Goal: Information Seeking & Learning: Learn about a topic

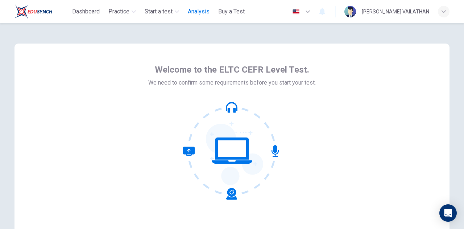
click at [204, 13] on span "Analysis" at bounding box center [199, 11] width 22 height 9
click at [204, 11] on span "Analysis" at bounding box center [199, 11] width 22 height 9
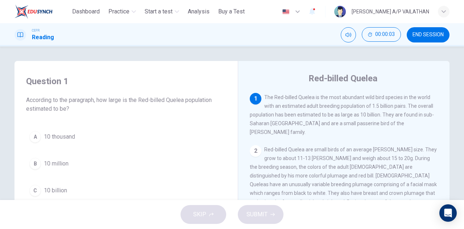
drag, startPoint x: 446, startPoint y: 109, endPoint x: 446, endPoint y: 103, distance: 6.2
click at [446, 103] on div "Red-billed Quelea 1 The Red-billed Quelea is the most abundant wild bird specie…" at bounding box center [344, 192] width 212 height 263
click at [457, 96] on div "Question 1 According to the paragraph, how large is the Red-billed Quelea popul…" at bounding box center [232, 187] width 458 height 252
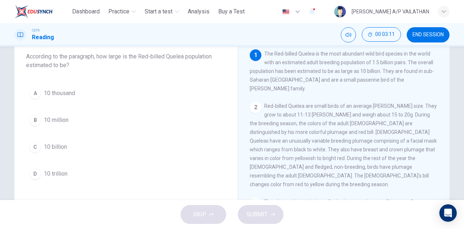
scroll to position [44, 0]
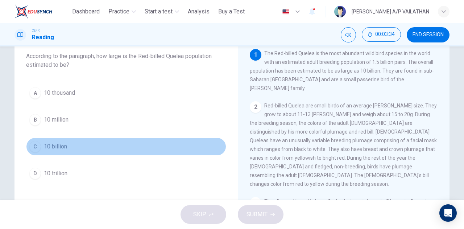
click at [36, 141] on div "C" at bounding box center [35, 147] width 12 height 12
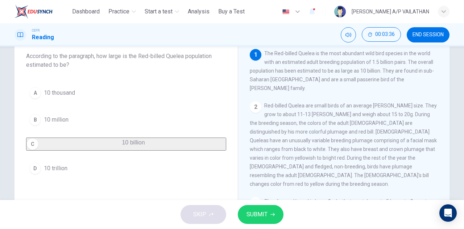
click at [254, 207] on button "SUBMIT" at bounding box center [261, 214] width 46 height 19
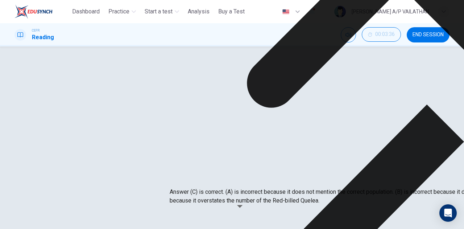
click at [211, 98] on div "A 10 thousand B 10 million C 10 billion D 10 trillion" at bounding box center [126, 123] width 200 height 78
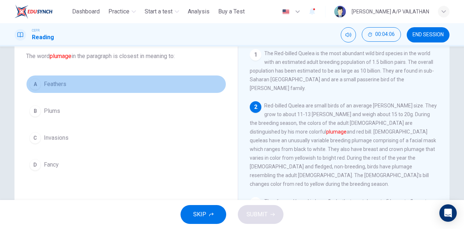
click at [48, 90] on button "A Feathers" at bounding box center [126, 84] width 200 height 18
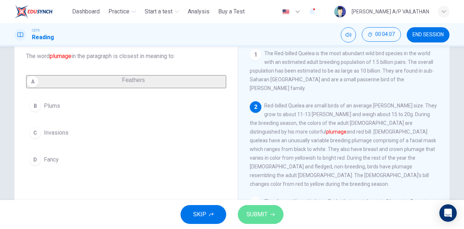
click at [265, 211] on span "SUBMIT" at bounding box center [256, 214] width 21 height 10
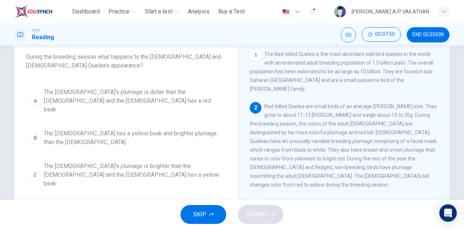
scroll to position [37, 0]
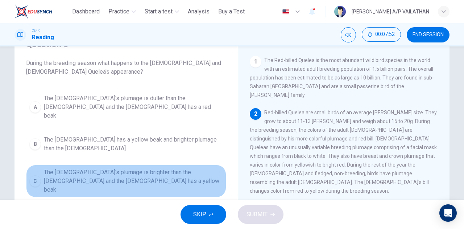
click at [161, 168] on span "The male's plumage is brighter than the female and the female has a yellow beak" at bounding box center [133, 181] width 179 height 26
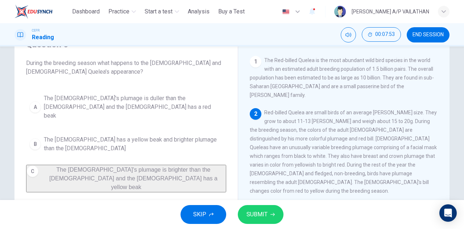
click at [261, 213] on span "SUBMIT" at bounding box center [256, 214] width 21 height 10
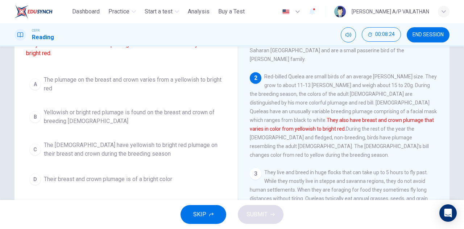
scroll to position [65, 0]
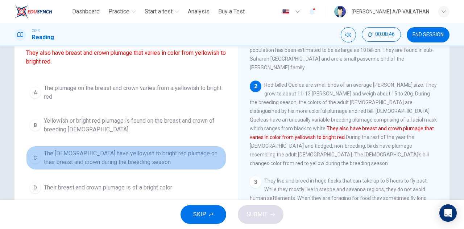
click at [99, 158] on span "The males have yellowish to bright red plumage on their breast and crown during…" at bounding box center [133, 157] width 179 height 17
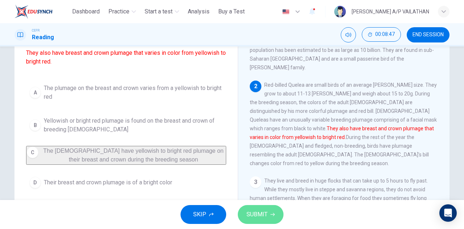
click at [252, 220] on button "SUBMIT" at bounding box center [261, 214] width 46 height 19
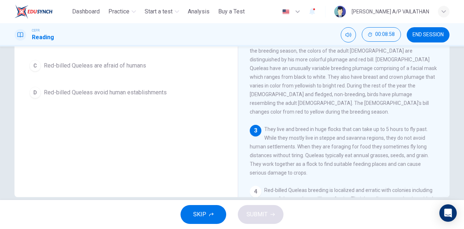
scroll to position [128, 0]
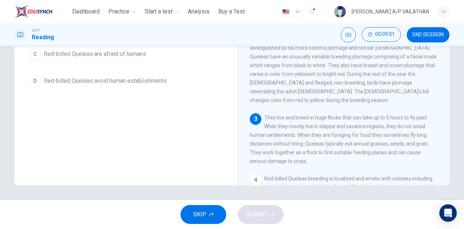
drag, startPoint x: 441, startPoint y: 67, endPoint x: 453, endPoint y: 161, distance: 95.2
click at [453, 161] on div "Question 5 What can be inferred about the Red-billed Quelea in the paragraph? A…" at bounding box center [232, 59] width 458 height 252
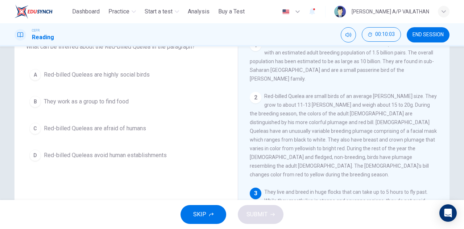
scroll to position [51, 0]
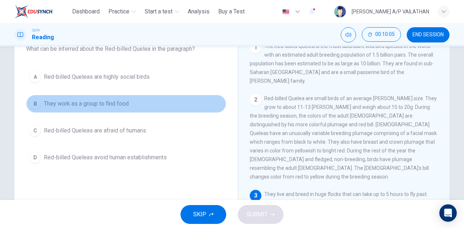
click at [97, 104] on span "They work as a group to find food" at bounding box center [86, 103] width 85 height 9
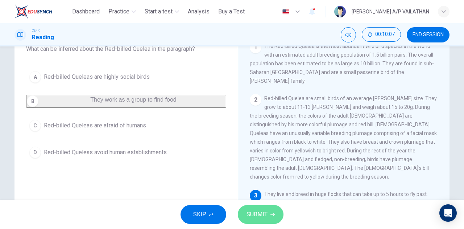
click at [248, 212] on span "SUBMIT" at bounding box center [256, 214] width 21 height 10
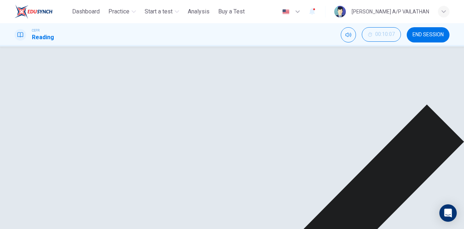
scroll to position [118, 0]
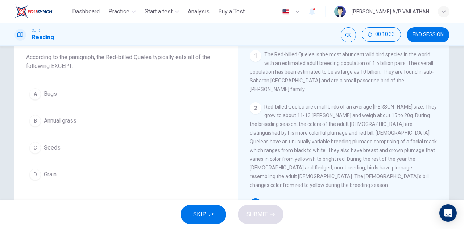
scroll to position [42, 0]
click at [55, 104] on div "A Bugs B Annual grass C Seeds D Grain" at bounding box center [126, 135] width 200 height 99
click at [50, 97] on span "Bugs" at bounding box center [50, 94] width 13 height 9
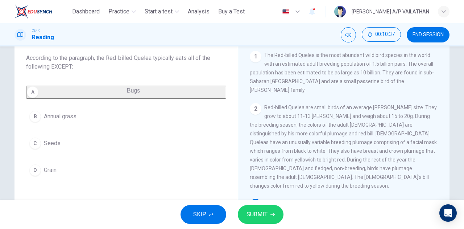
click at [264, 213] on span "SUBMIT" at bounding box center [256, 214] width 21 height 10
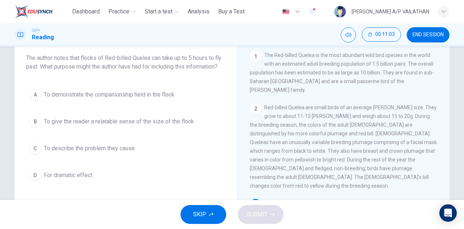
scroll to position [46, 0]
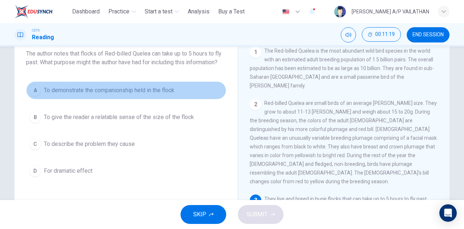
click at [145, 90] on span "To demonstrate the companionship held in the flock" at bounding box center [109, 90] width 130 height 9
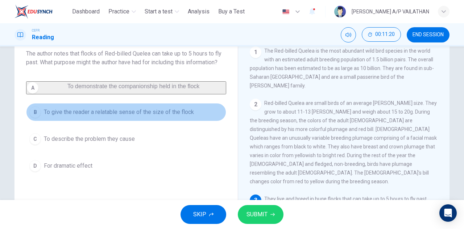
click at [145, 121] on button "B To give the reader a relatable sense of the size of the flock" at bounding box center [126, 112] width 200 height 18
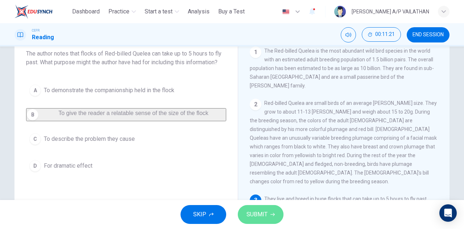
click at [243, 207] on button "SUBMIT" at bounding box center [261, 214] width 46 height 19
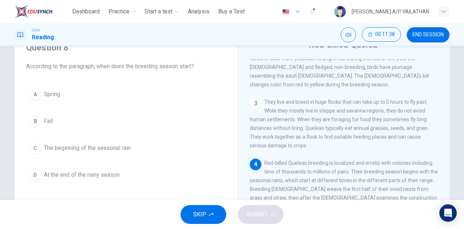
scroll to position [36, 0]
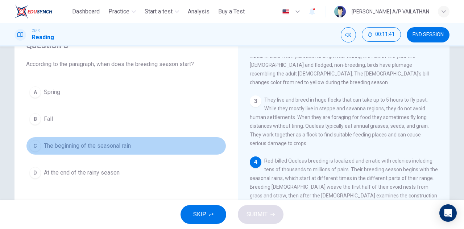
click at [113, 144] on span "The beginning of the seasonal rain" at bounding box center [87, 145] width 87 height 9
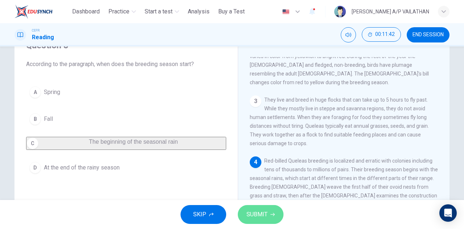
click at [252, 215] on span "SUBMIT" at bounding box center [256, 214] width 21 height 10
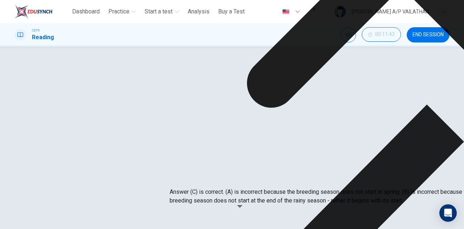
drag, startPoint x: 296, startPoint y: 153, endPoint x: 300, endPoint y: 150, distance: 5.5
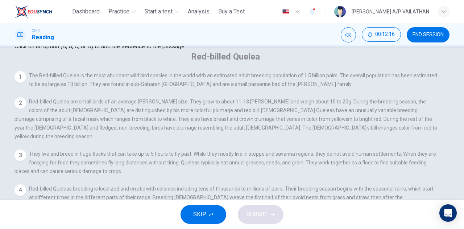
scroll to position [98, 0]
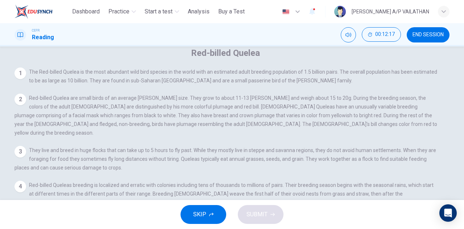
click at [332, 226] on input at bounding box center [307, 229] width 50 height 7
click at [271, 212] on icon "button" at bounding box center [272, 214] width 4 height 4
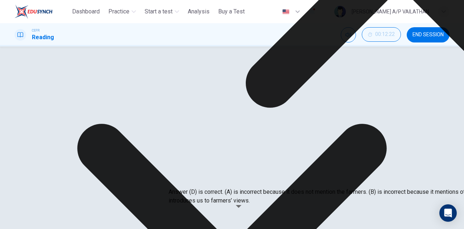
drag, startPoint x: 296, startPoint y: 161, endPoint x: 300, endPoint y: 154, distance: 8.1
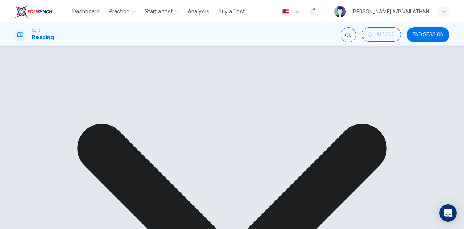
scroll to position [140, 0]
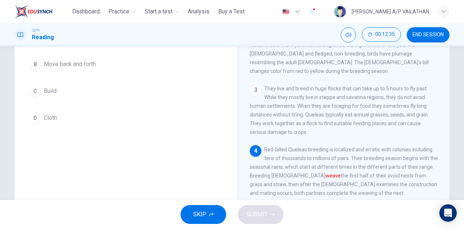
scroll to position [91, 0]
drag, startPoint x: 446, startPoint y: 152, endPoint x: 442, endPoint y: 185, distance: 33.5
click at [442, 185] on div "Red-billed Quelea 1 The Red-billed Quelea is the most abundant wild bird specie…" at bounding box center [344, 101] width 212 height 263
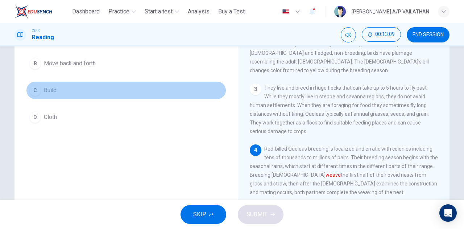
click at [44, 91] on span "Build" at bounding box center [50, 90] width 13 height 9
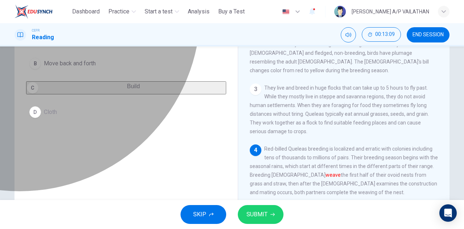
click at [127, 89] on span "Build" at bounding box center [133, 86] width 13 height 6
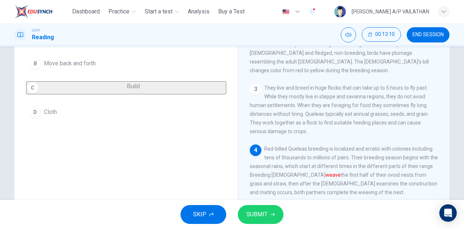
click at [252, 212] on span "SUBMIT" at bounding box center [256, 214] width 21 height 10
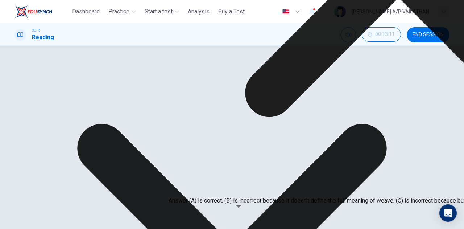
scroll to position [83, 0]
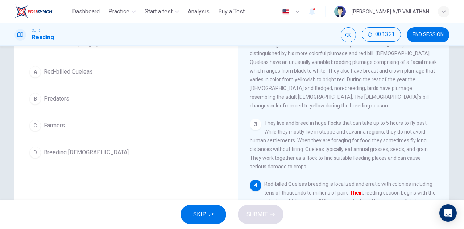
scroll to position [35, 0]
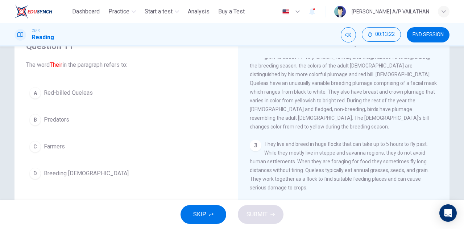
click at [60, 93] on span "Red-billed Queleas" at bounding box center [68, 92] width 49 height 9
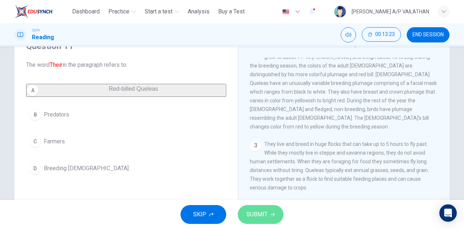
click at [245, 214] on button "SUBMIT" at bounding box center [261, 214] width 46 height 19
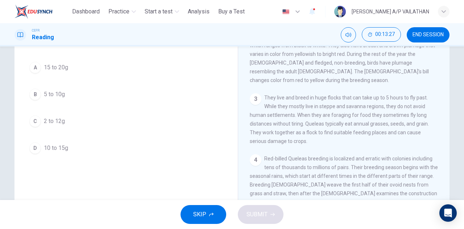
scroll to position [109, 0]
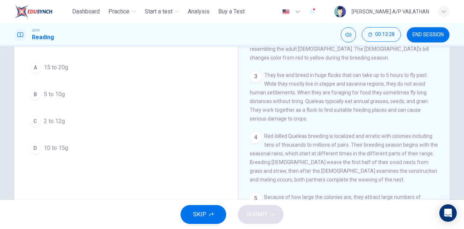
drag, startPoint x: 445, startPoint y: 83, endPoint x: 447, endPoint y: 172, distance: 89.5
click at [447, 172] on div "Red-billed Quelea 1 The Red-billed Quelea is the most abundant wild bird specie…" at bounding box center [344, 131] width 212 height 263
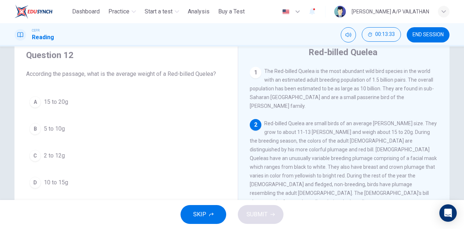
scroll to position [26, 0]
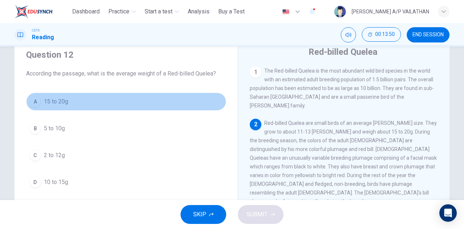
click at [60, 107] on button "A 15 to 20g" at bounding box center [126, 101] width 200 height 18
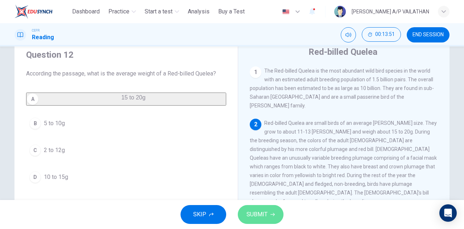
click at [260, 216] on span "SUBMIT" at bounding box center [256, 214] width 21 height 10
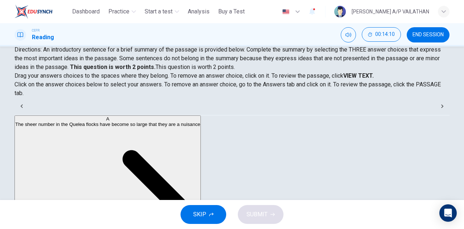
scroll to position [75, 0]
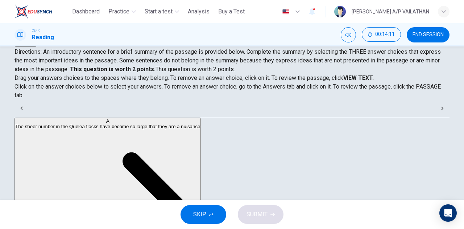
click at [374, 76] on strong "VIEW TEXT." at bounding box center [358, 77] width 30 height 7
click at [374, 74] on strong "VIEW TEXT." at bounding box center [358, 77] width 30 height 7
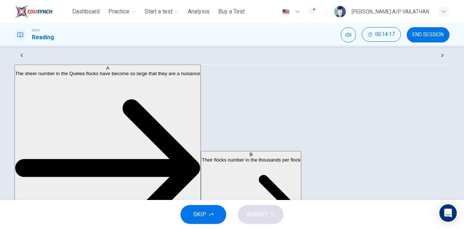
scroll to position [0, 0]
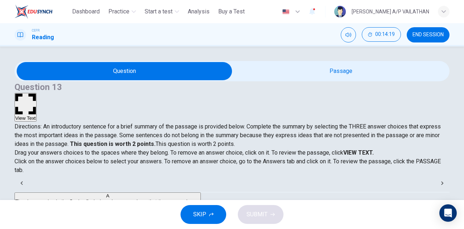
click at [37, 93] on button "View Text" at bounding box center [25, 107] width 22 height 29
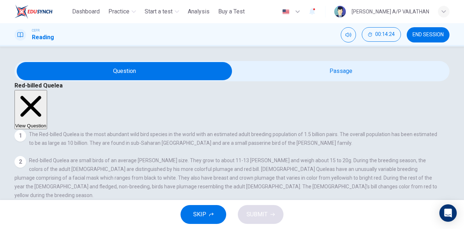
click at [47, 90] on button "View Question" at bounding box center [30, 109] width 33 height 39
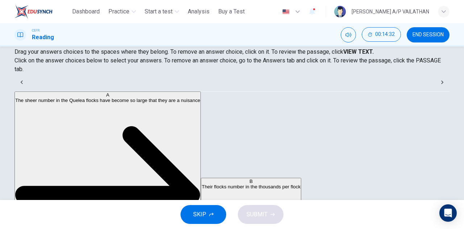
scroll to position [117, 0]
drag, startPoint x: 459, startPoint y: 176, endPoint x: 456, endPoint y: 155, distance: 21.2
click at [459, 132] on div "Question 13 View Text Directions: An introductory sentence for a brief summary …" at bounding box center [232, 122] width 464 height 153
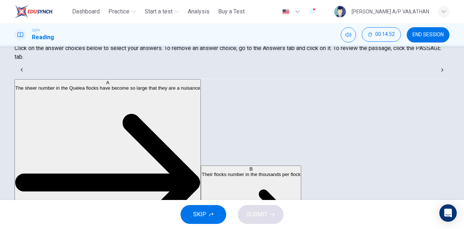
scroll to position [114, 0]
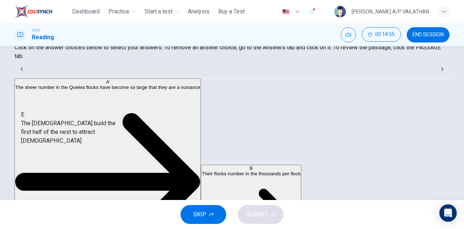
drag, startPoint x: 77, startPoint y: 137, endPoint x: 91, endPoint y: 121, distance: 21.8
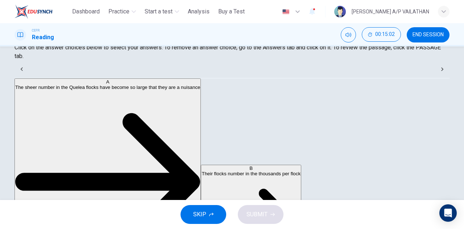
scroll to position [0, 0]
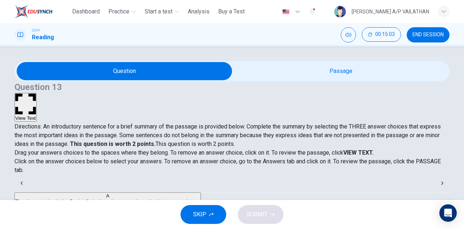
click at [37, 93] on button "View Text" at bounding box center [25, 107] width 22 height 29
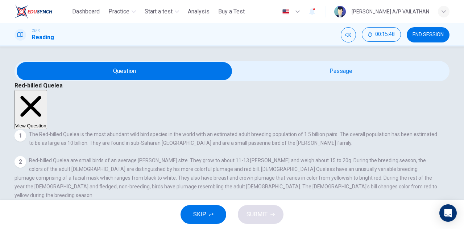
click at [47, 90] on button "View Question" at bounding box center [30, 109] width 33 height 39
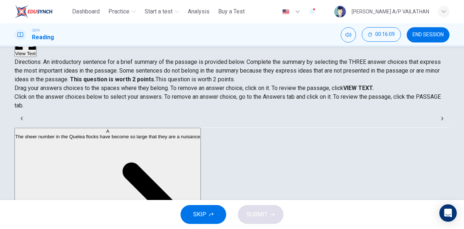
scroll to position [65, 0]
